Goal: Find specific page/section: Find specific page/section

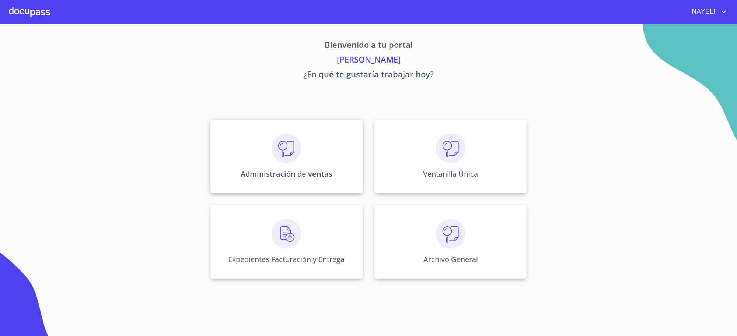
click at [319, 142] on div "Administración de ventas" at bounding box center [286, 157] width 152 height 74
click at [272, 161] on img at bounding box center [286, 148] width 29 height 29
click at [343, 154] on div "Administración de ventas" at bounding box center [286, 157] width 152 height 74
